Goal: Information Seeking & Learning: Learn about a topic

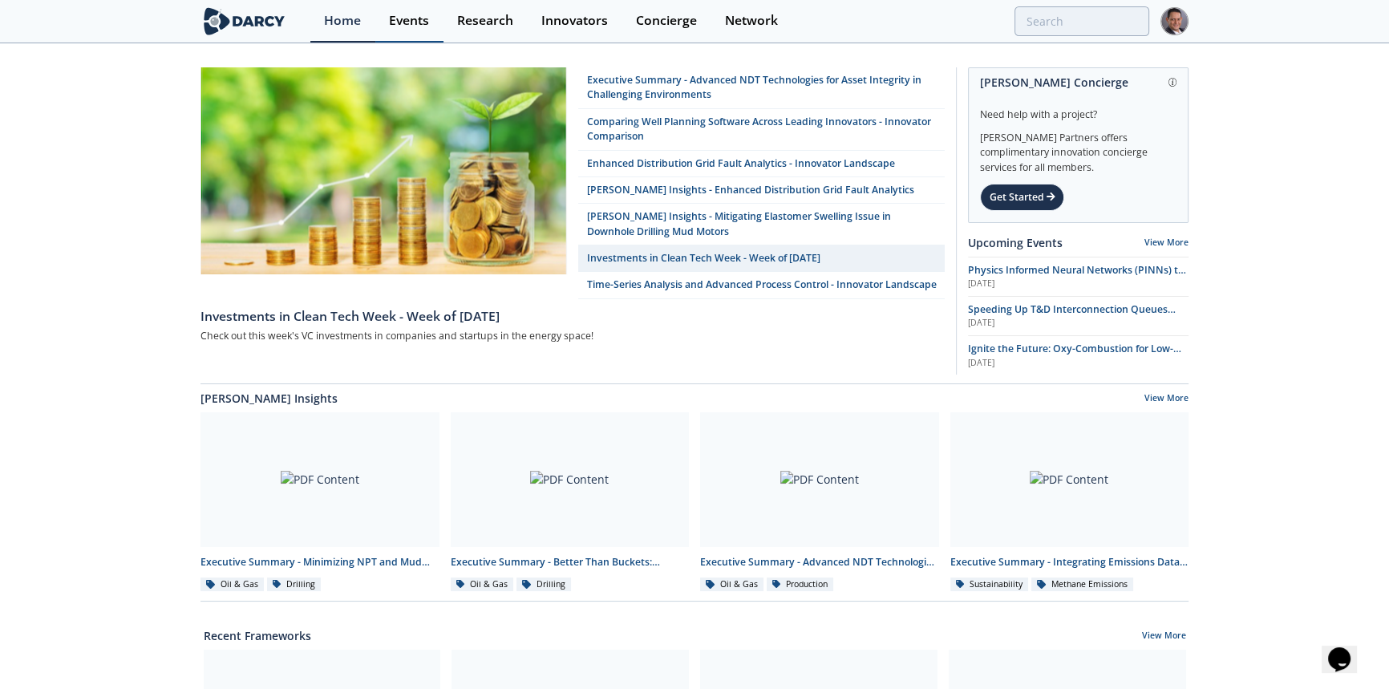
click at [411, 17] on div "Events" at bounding box center [409, 20] width 40 height 13
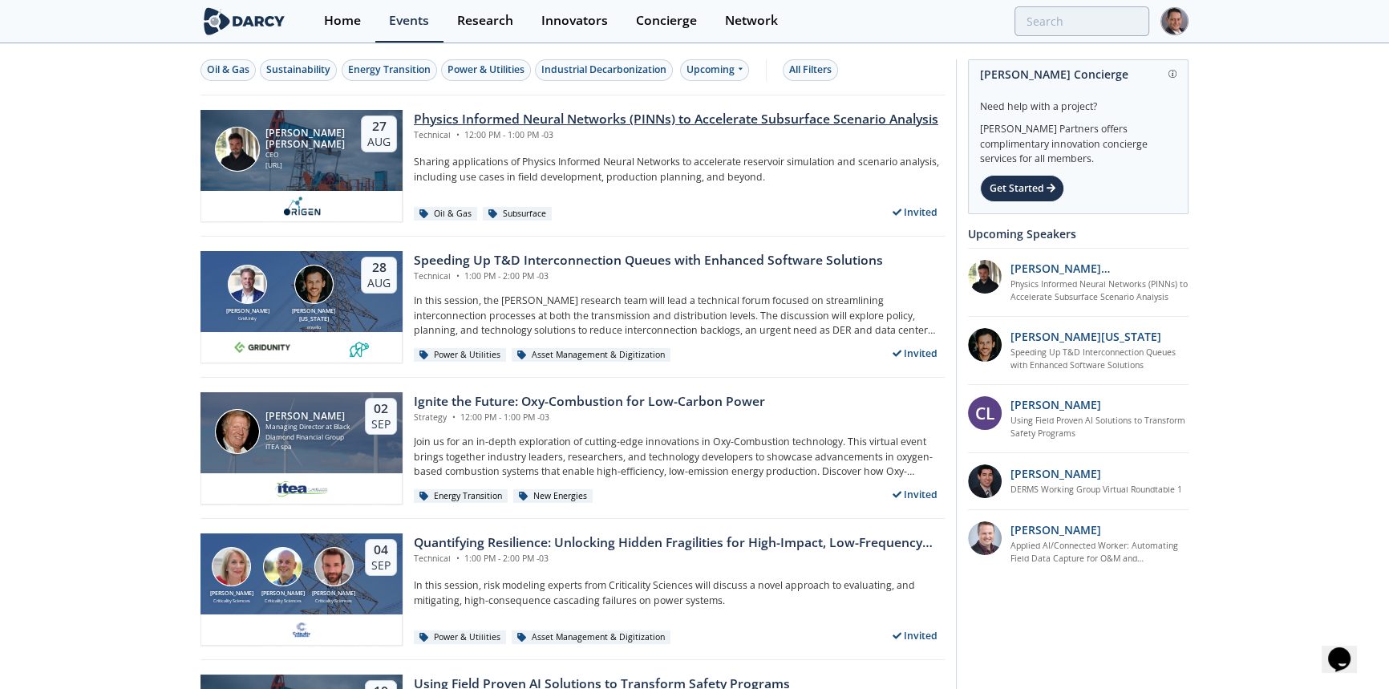
click at [589, 118] on div "Physics Informed Neural Networks (PINNs) to Accelerate Subsurface Scenario Anal…" at bounding box center [676, 119] width 525 height 19
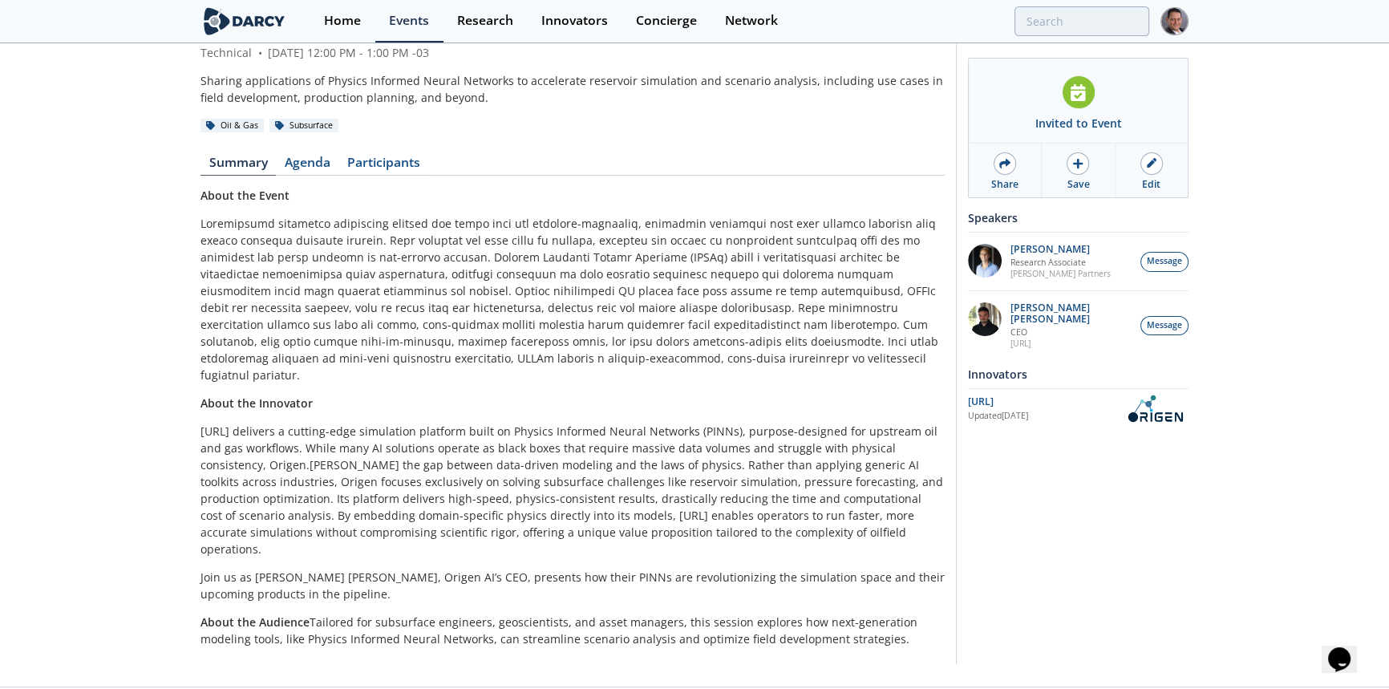
scroll to position [93, 0]
click at [390, 166] on link "Participants" at bounding box center [383, 165] width 90 height 19
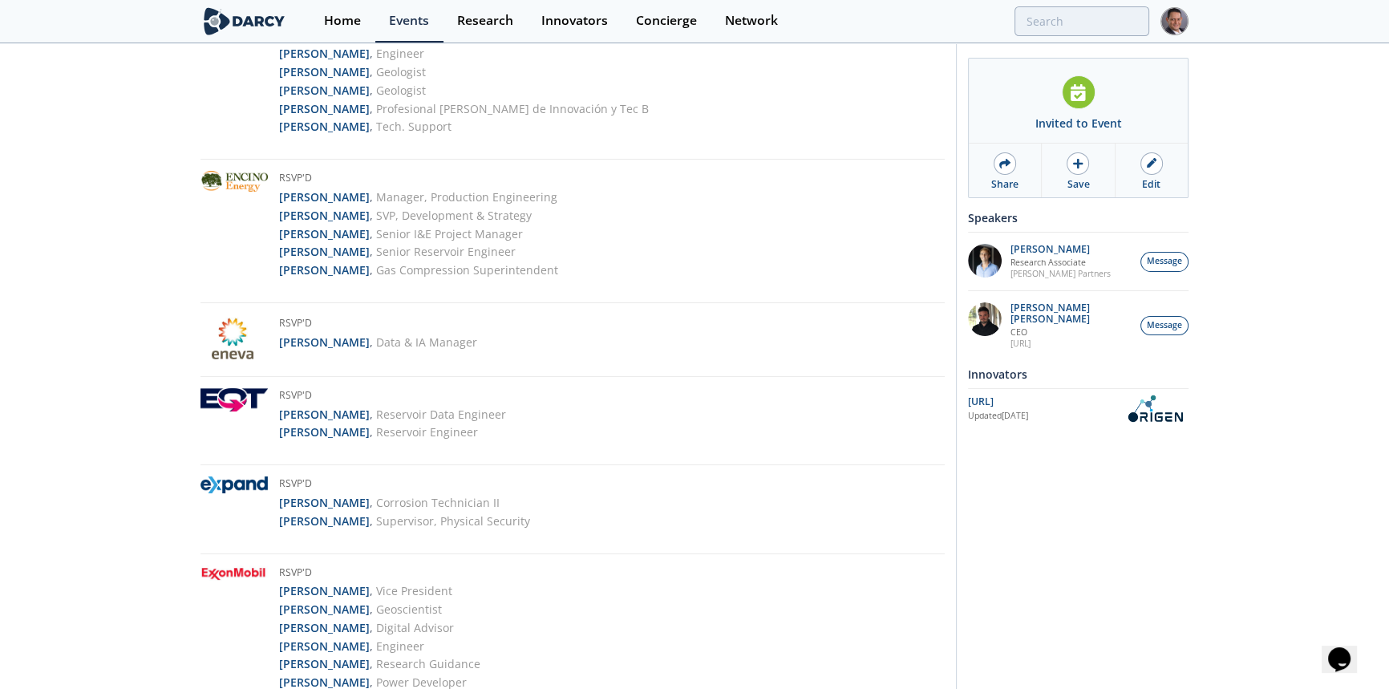
scroll to position [2949, 0]
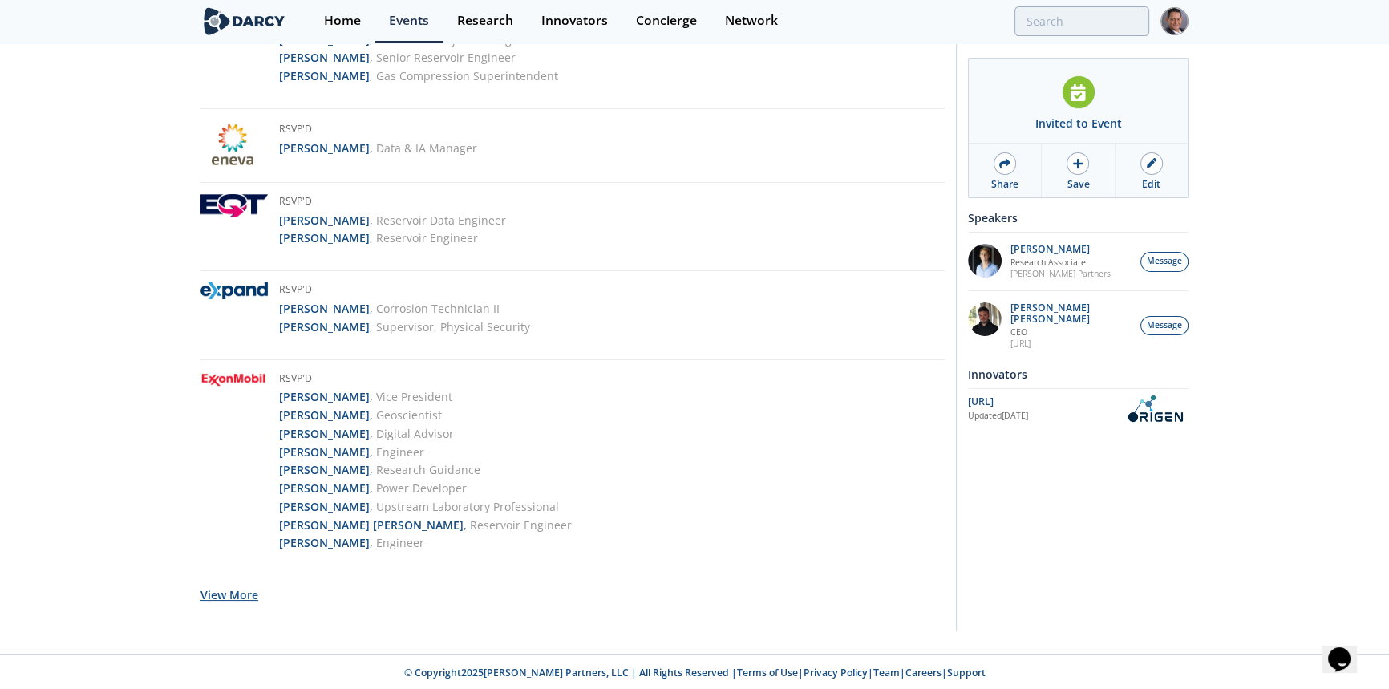
click at [231, 585] on button "View More" at bounding box center [230, 594] width 58 height 39
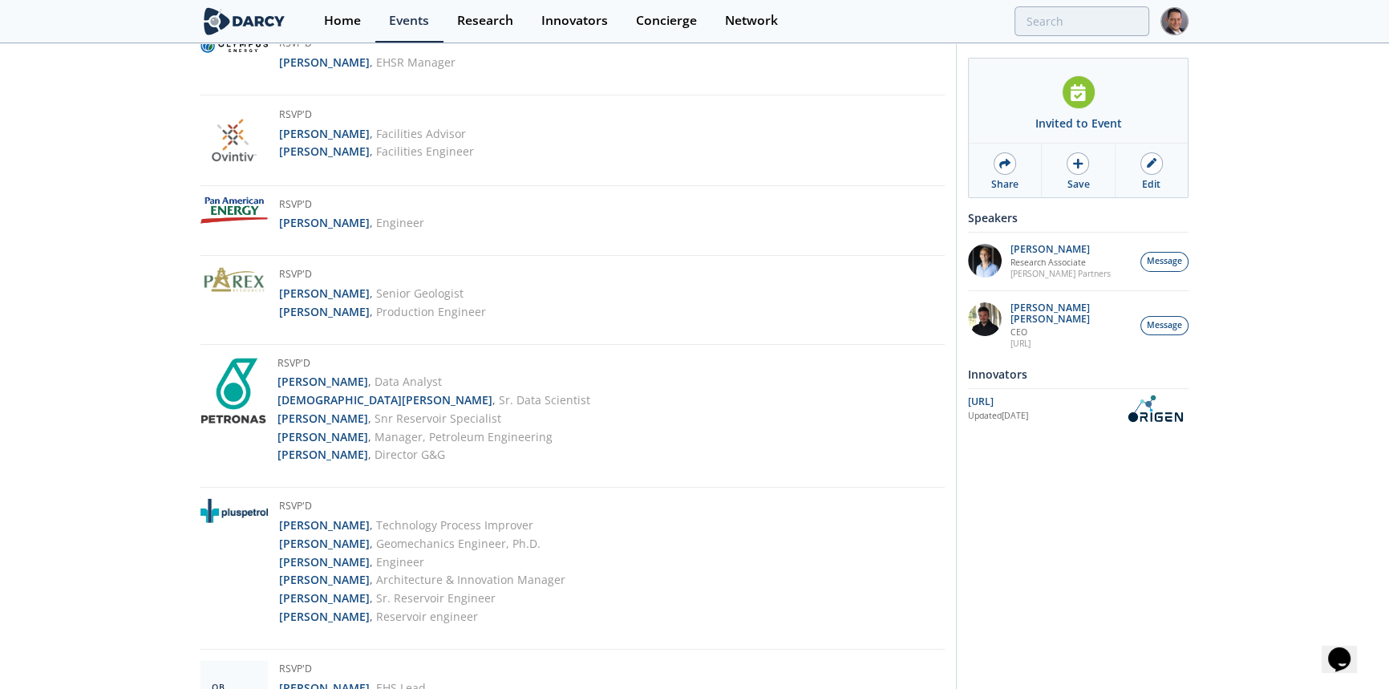
scroll to position [4990, 0]
